Goal: Find specific page/section: Find specific page/section

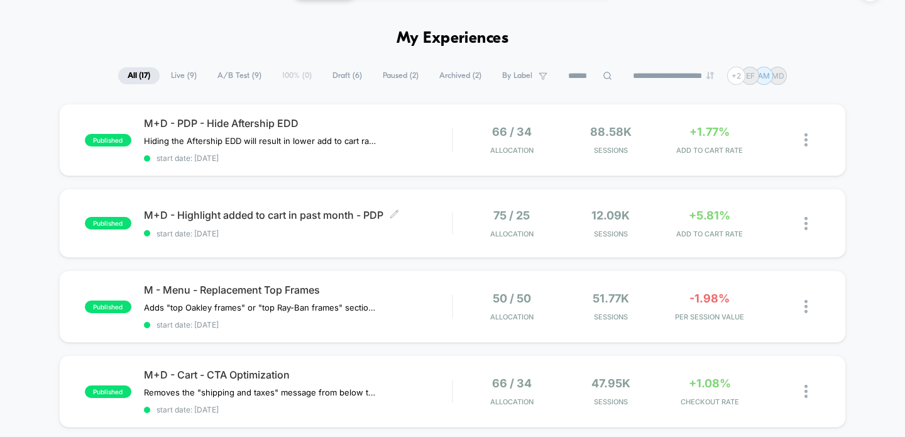
scroll to position [35, 0]
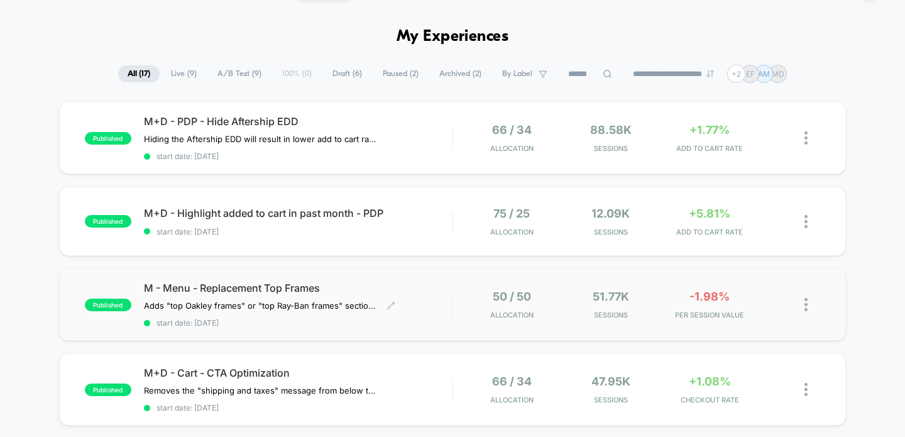
click at [304, 282] on span "M - Menu - Replacement Top Frames" at bounding box center [298, 288] width 309 height 13
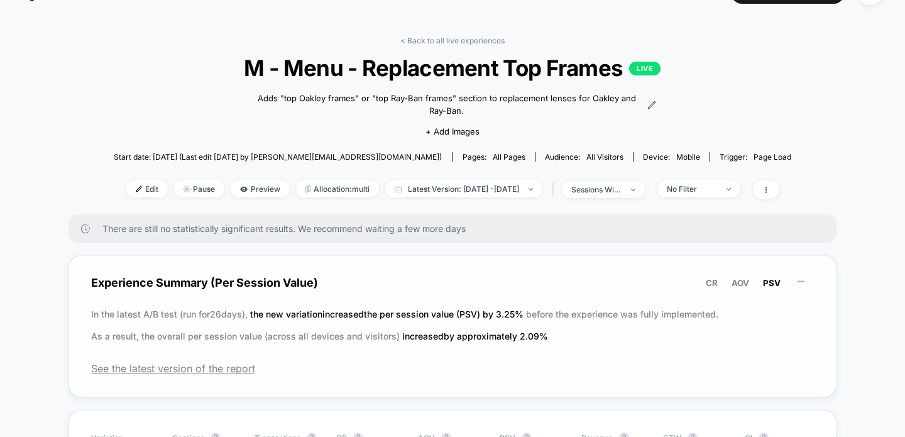
scroll to position [26, 0]
